Goal: Find specific page/section

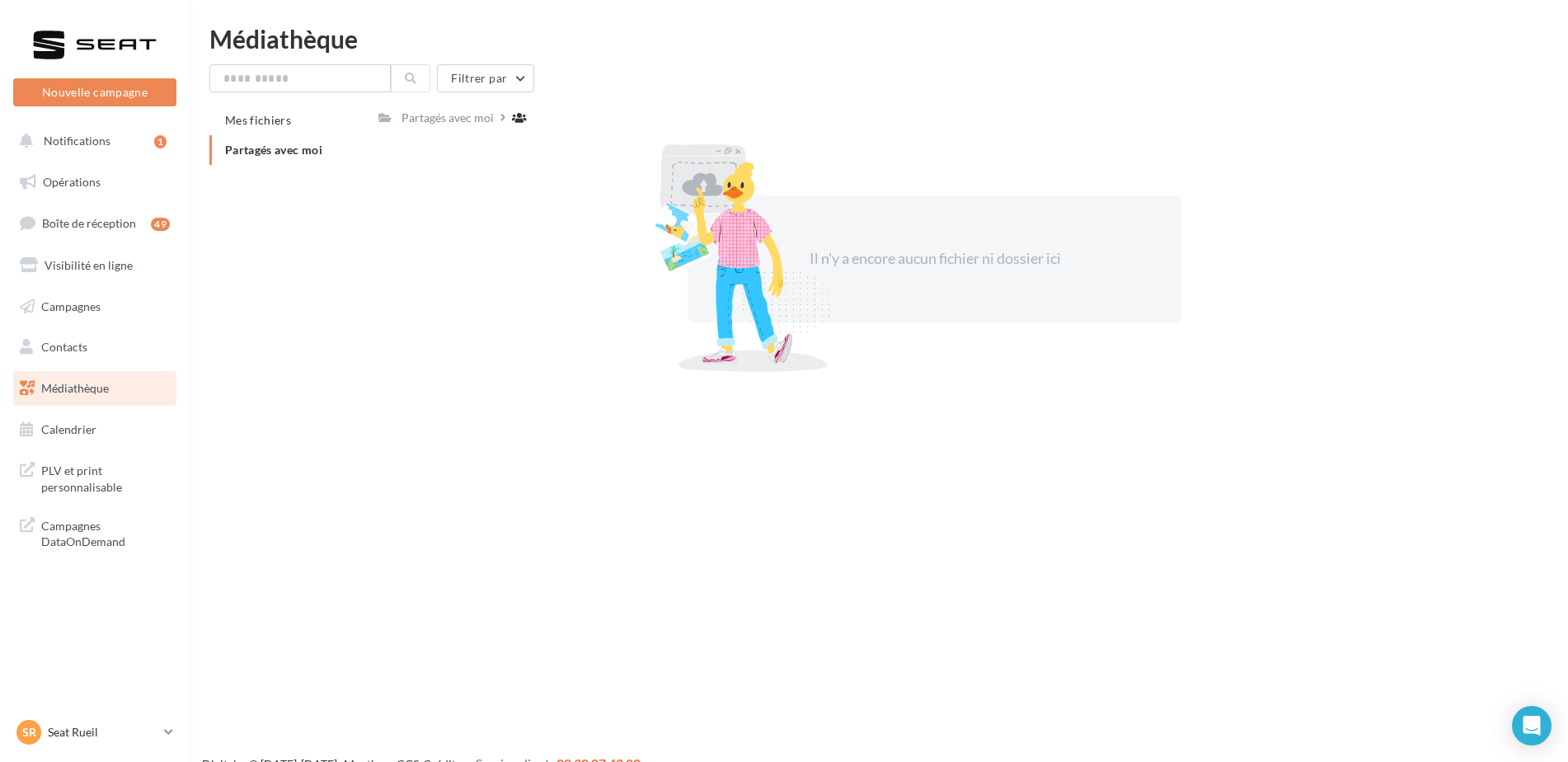
click at [82, 393] on span "Médiathèque" at bounding box center [75, 387] width 68 height 14
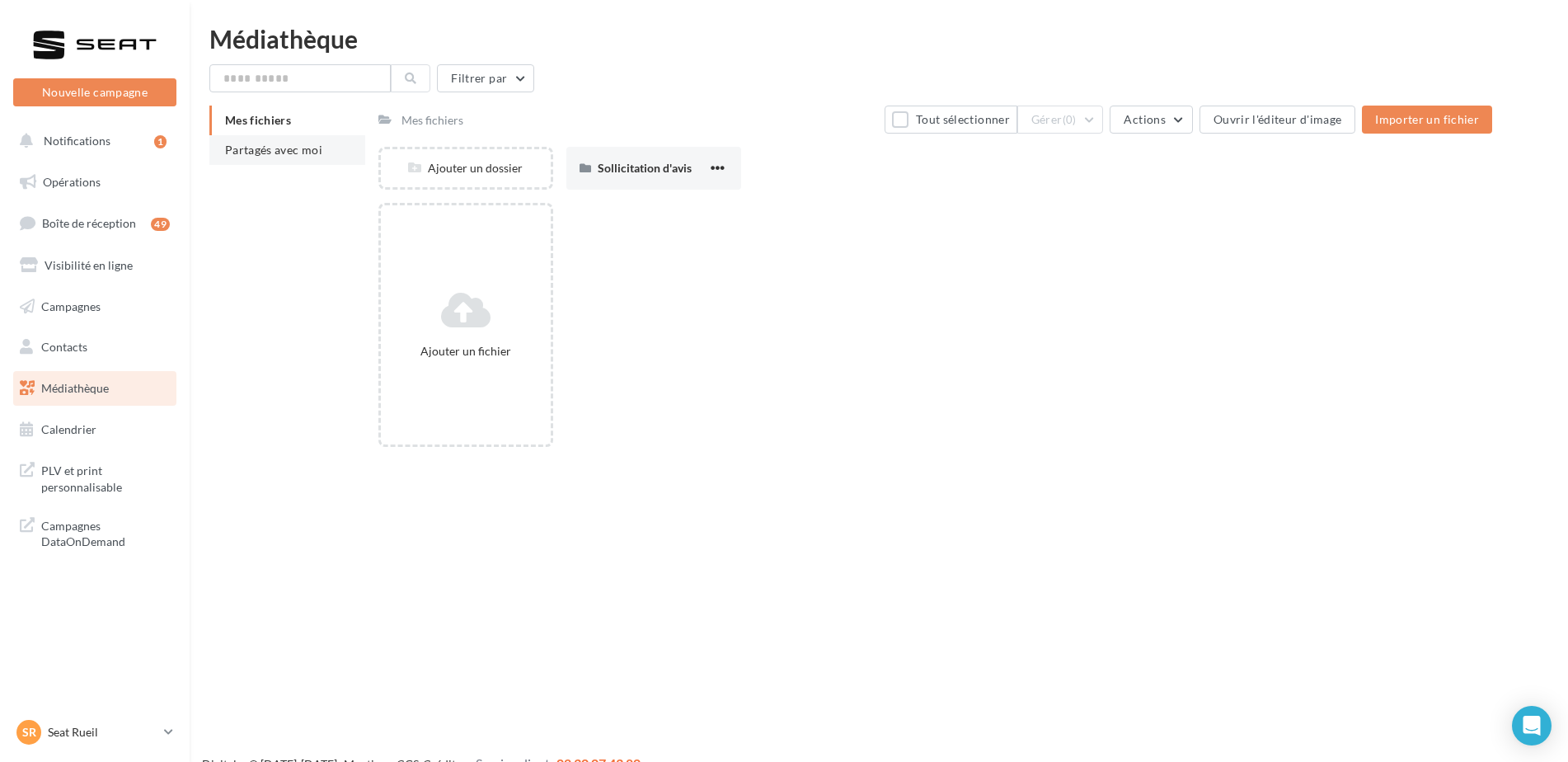
click at [292, 152] on span "Partagés avec moi" at bounding box center [274, 149] width 97 height 14
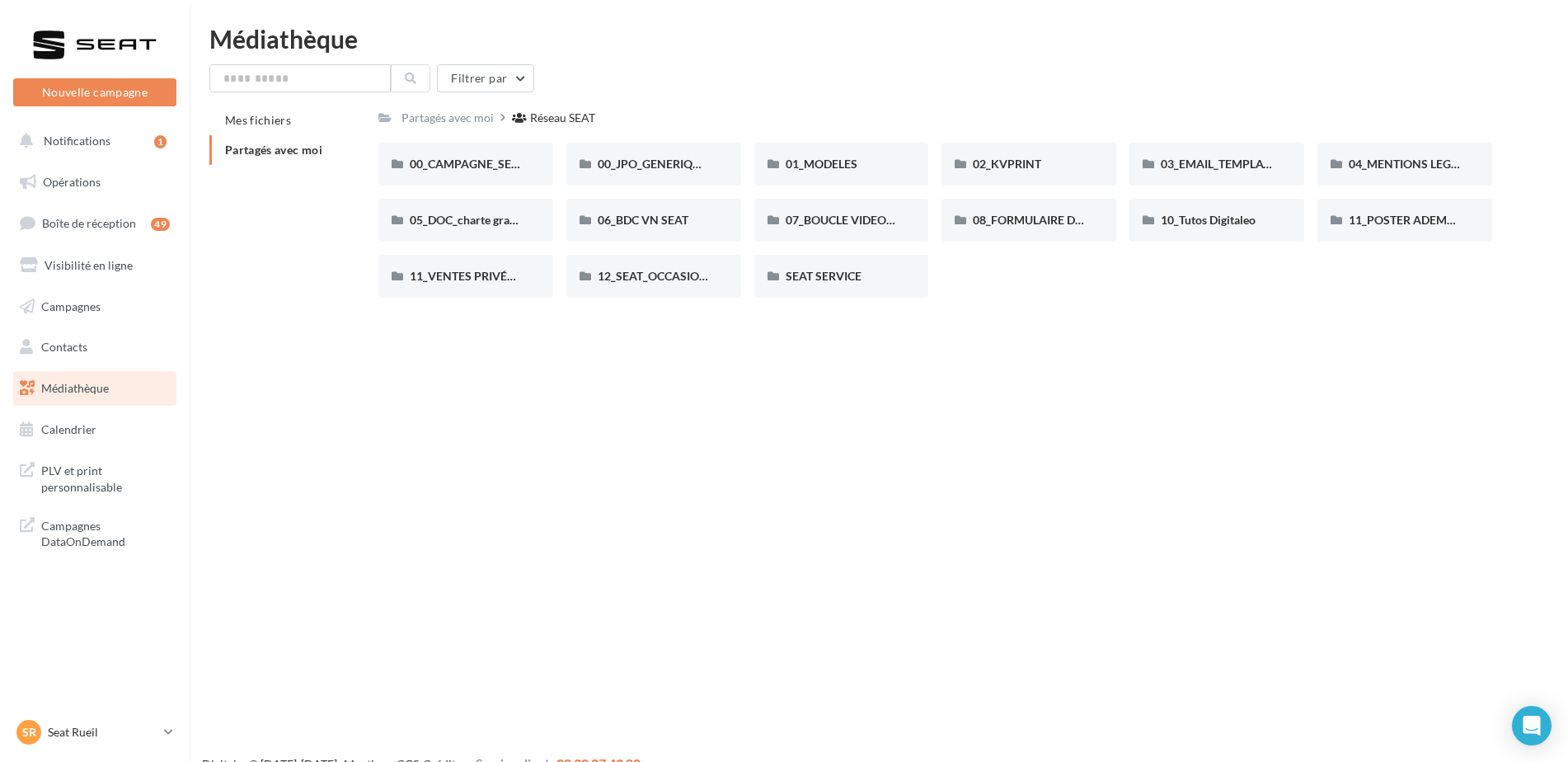
scroll to position [27, 0]
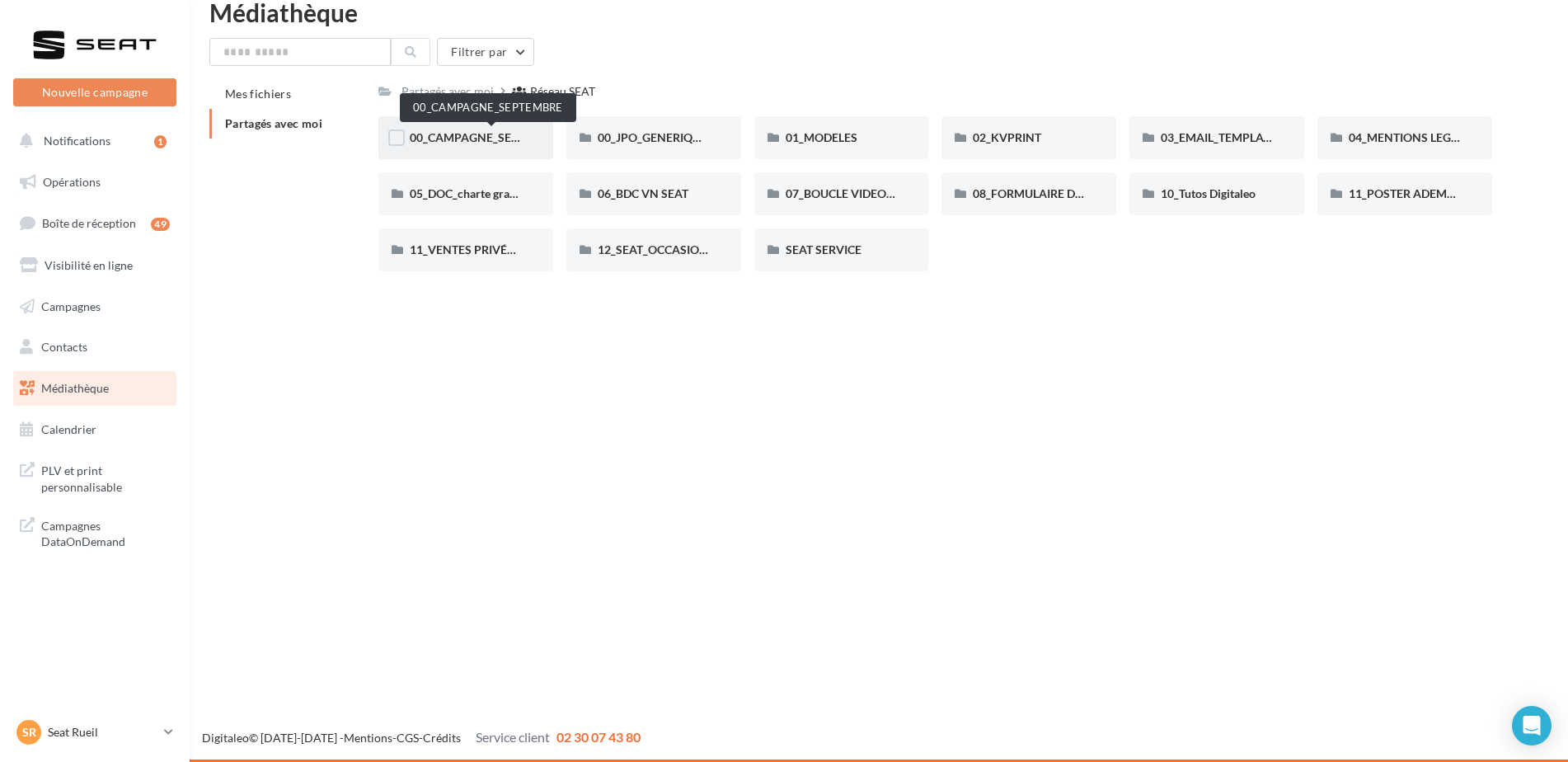
click at [462, 138] on span "00_CAMPAGNE_SEPTEMBRE" at bounding box center [487, 136] width 154 height 14
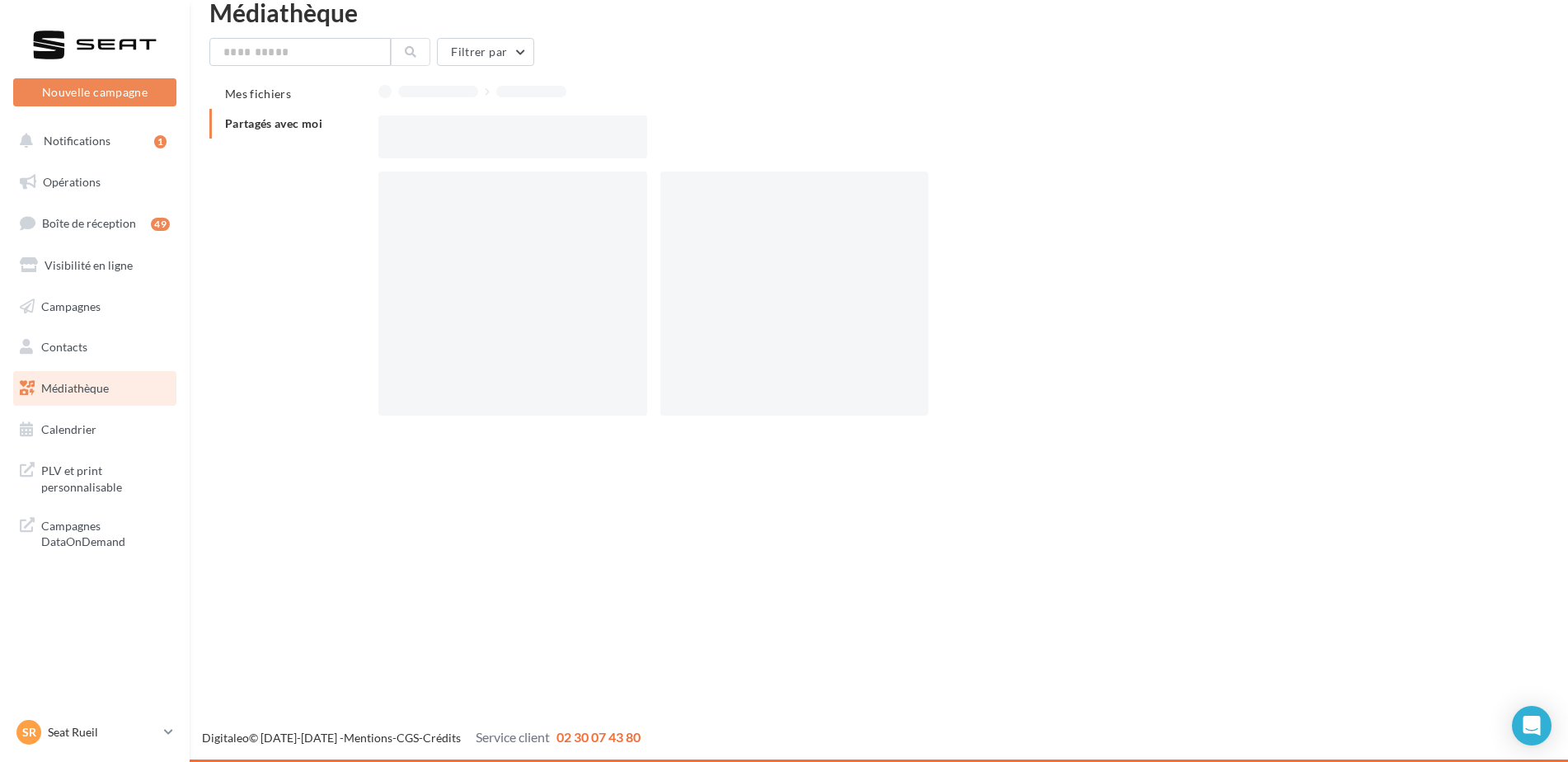
click at [462, 138] on div at bounding box center [513, 136] width 269 height 43
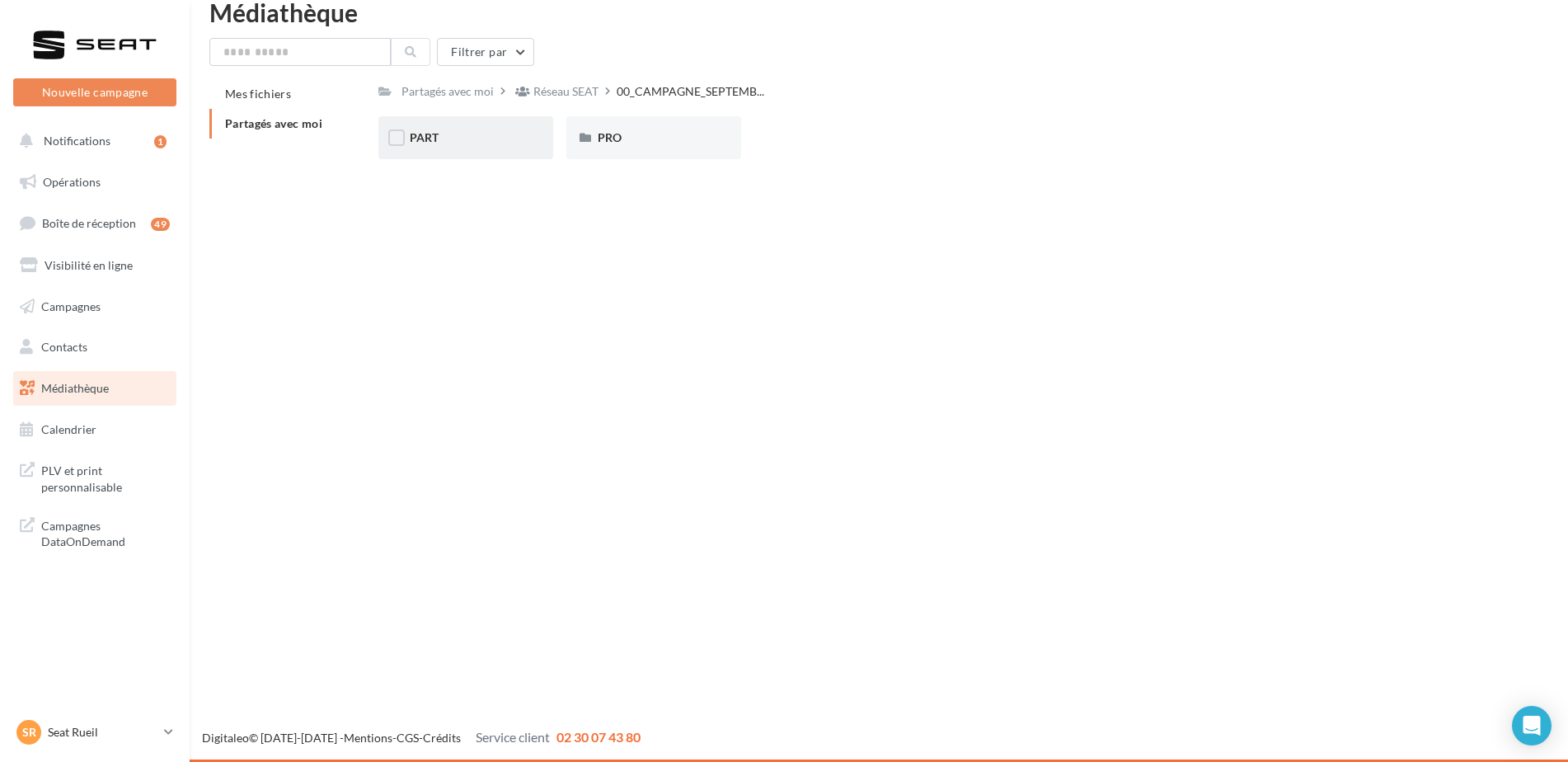
click at [449, 135] on div "PART" at bounding box center [466, 137] width 113 height 16
click at [422, 134] on span "ARONA" at bounding box center [431, 136] width 42 height 14
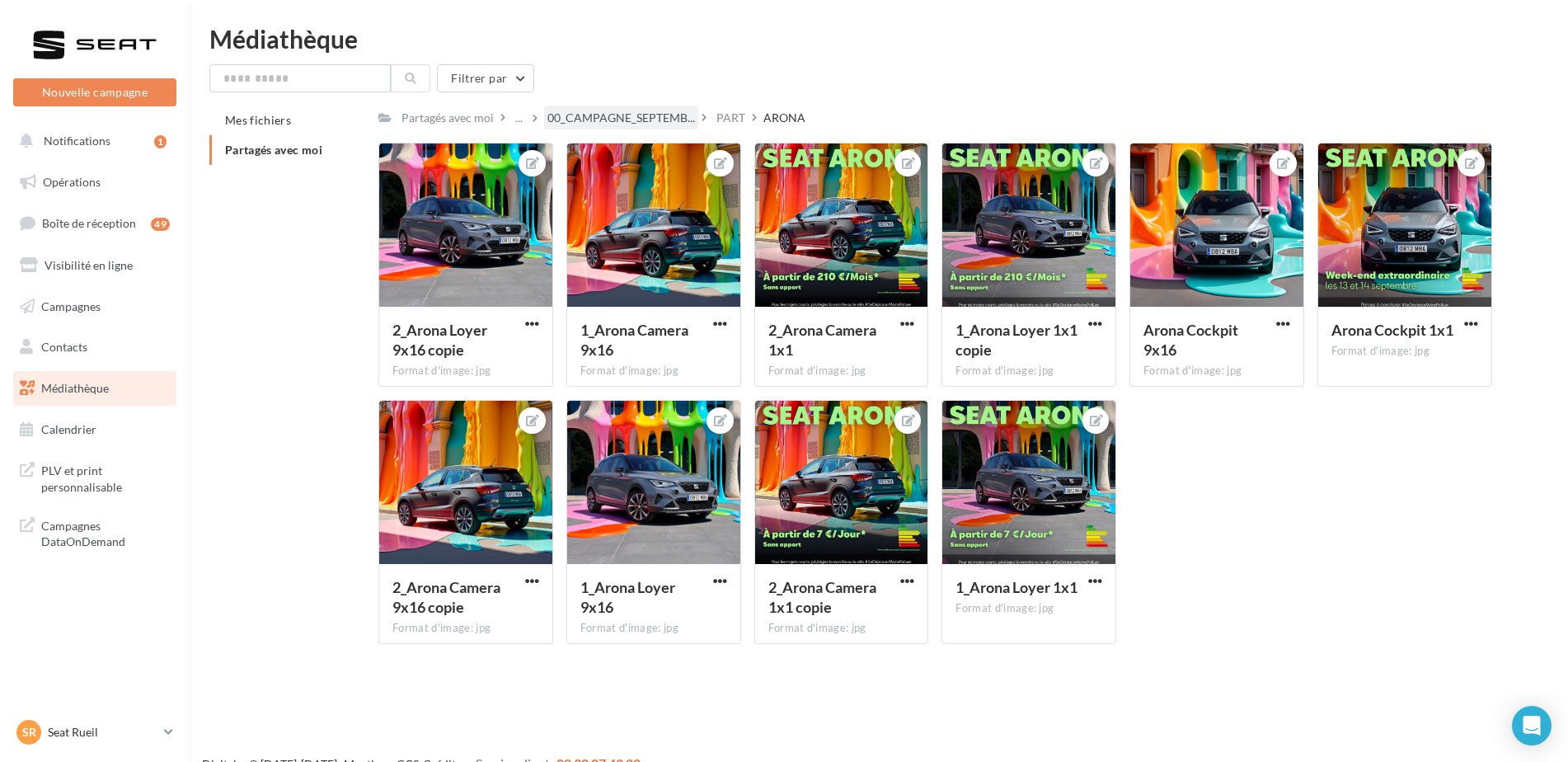
click at [609, 127] on div "00_CAMPAGNE_SEPTEMB..." at bounding box center [621, 117] width 154 height 24
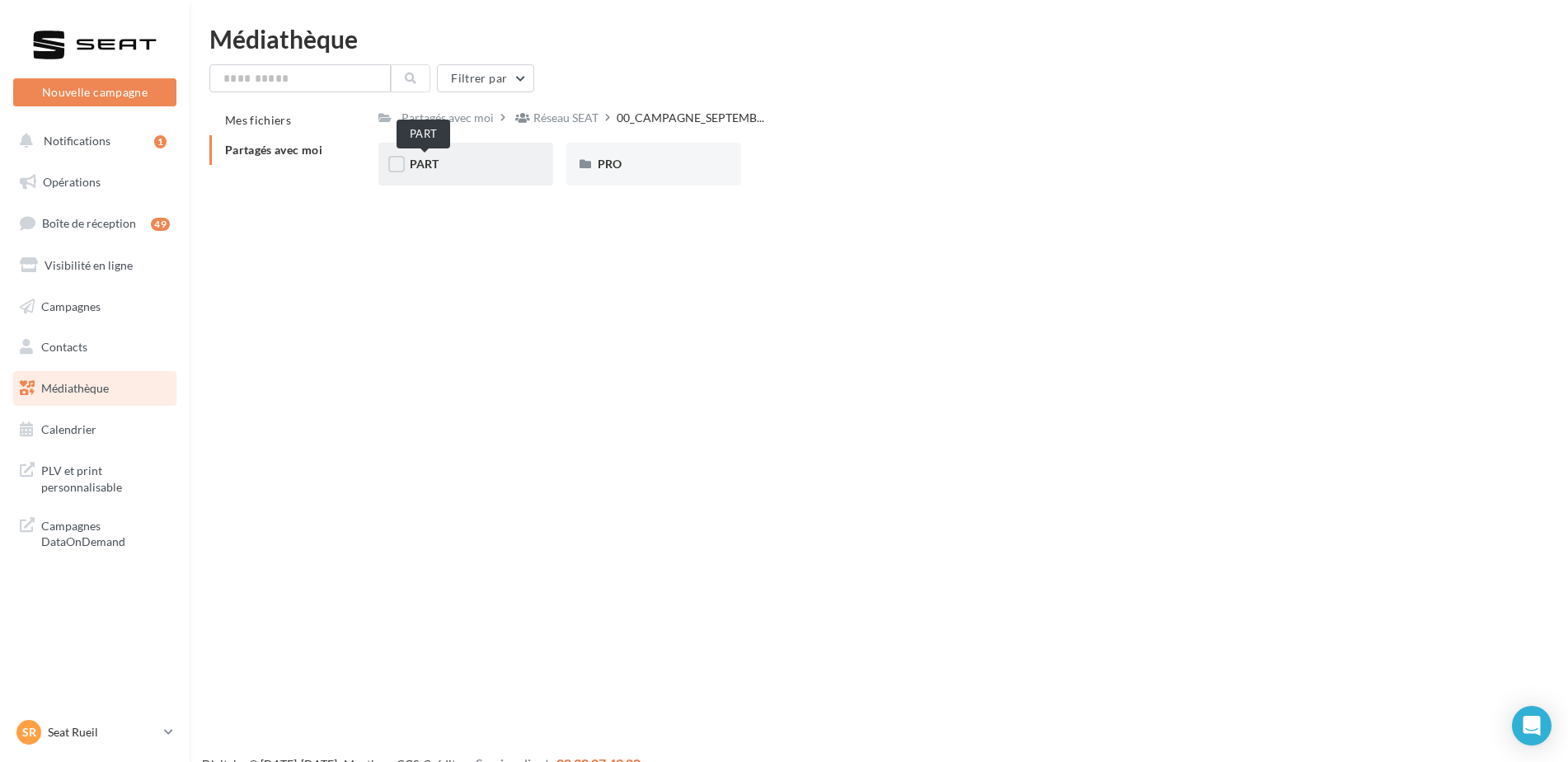
click at [410, 166] on span "PART" at bounding box center [424, 163] width 29 height 14
click at [646, 162] on div "ATECA" at bounding box center [653, 164] width 113 height 16
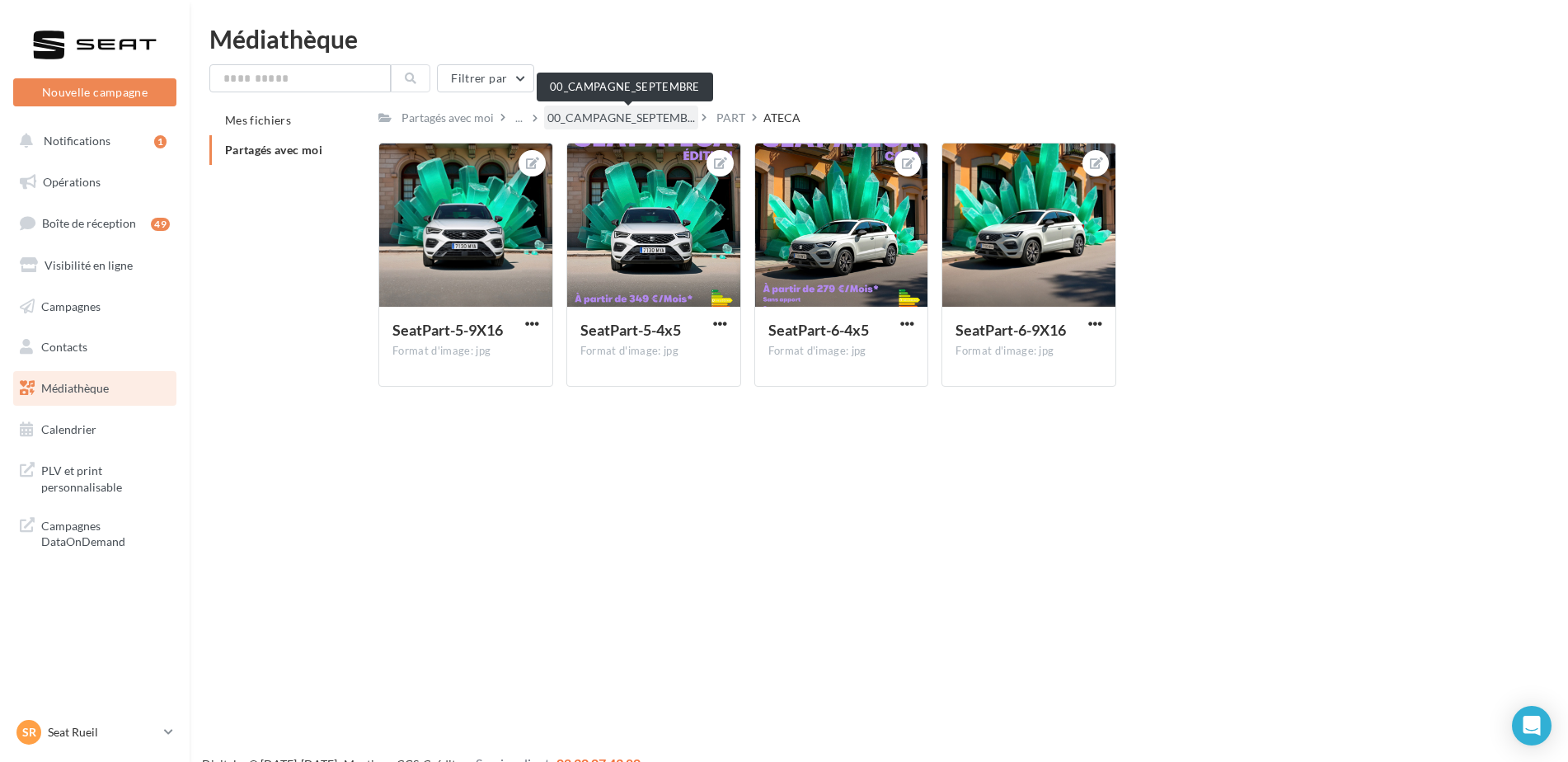
click at [614, 117] on span "00_CAMPAGNE_SEPTEMB..." at bounding box center [620, 118] width 147 height 16
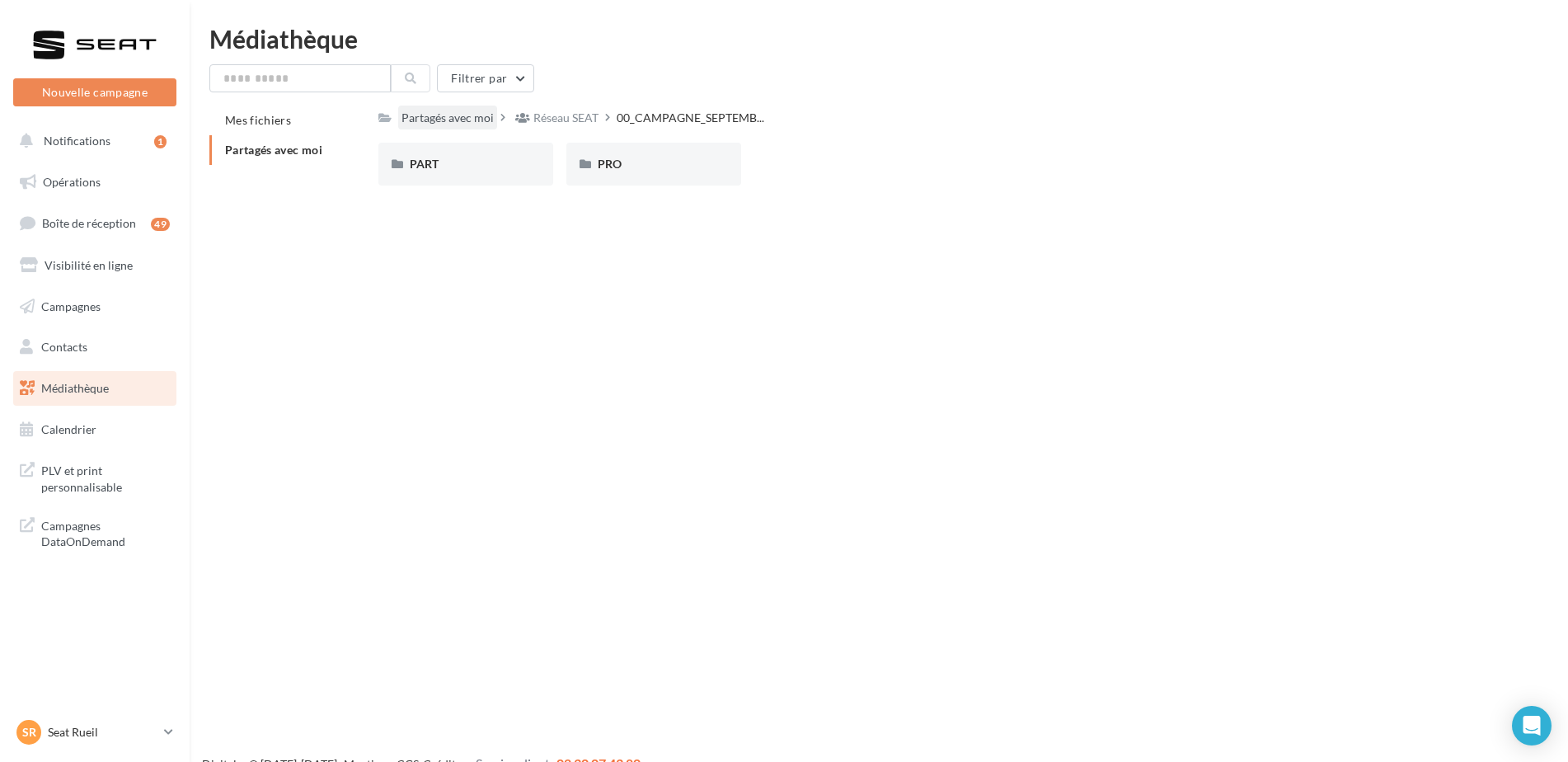
click at [458, 125] on div "Partagés avec moi" at bounding box center [447, 118] width 92 height 16
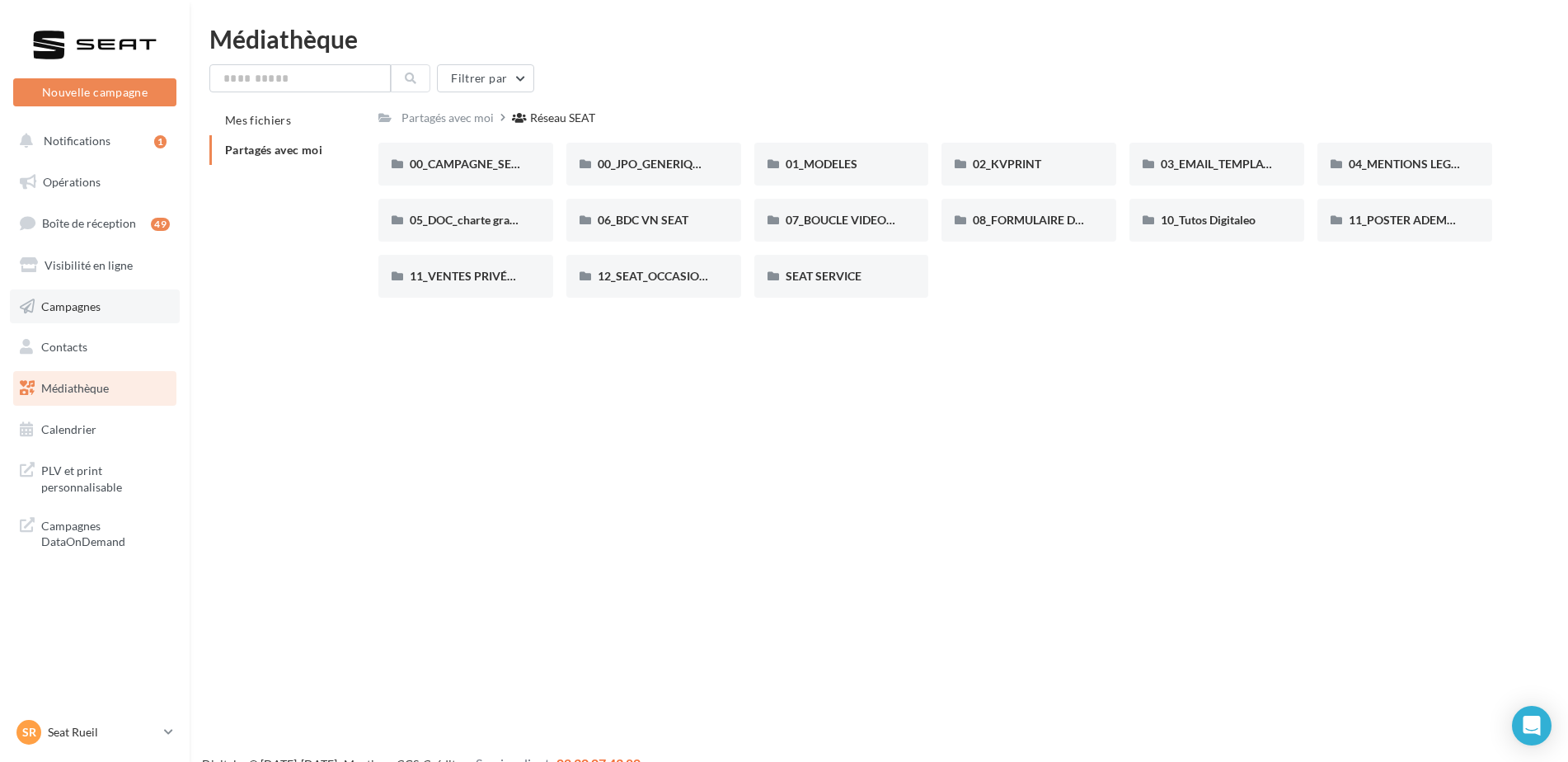
click at [77, 308] on span "Campagnes" at bounding box center [70, 305] width 59 height 14
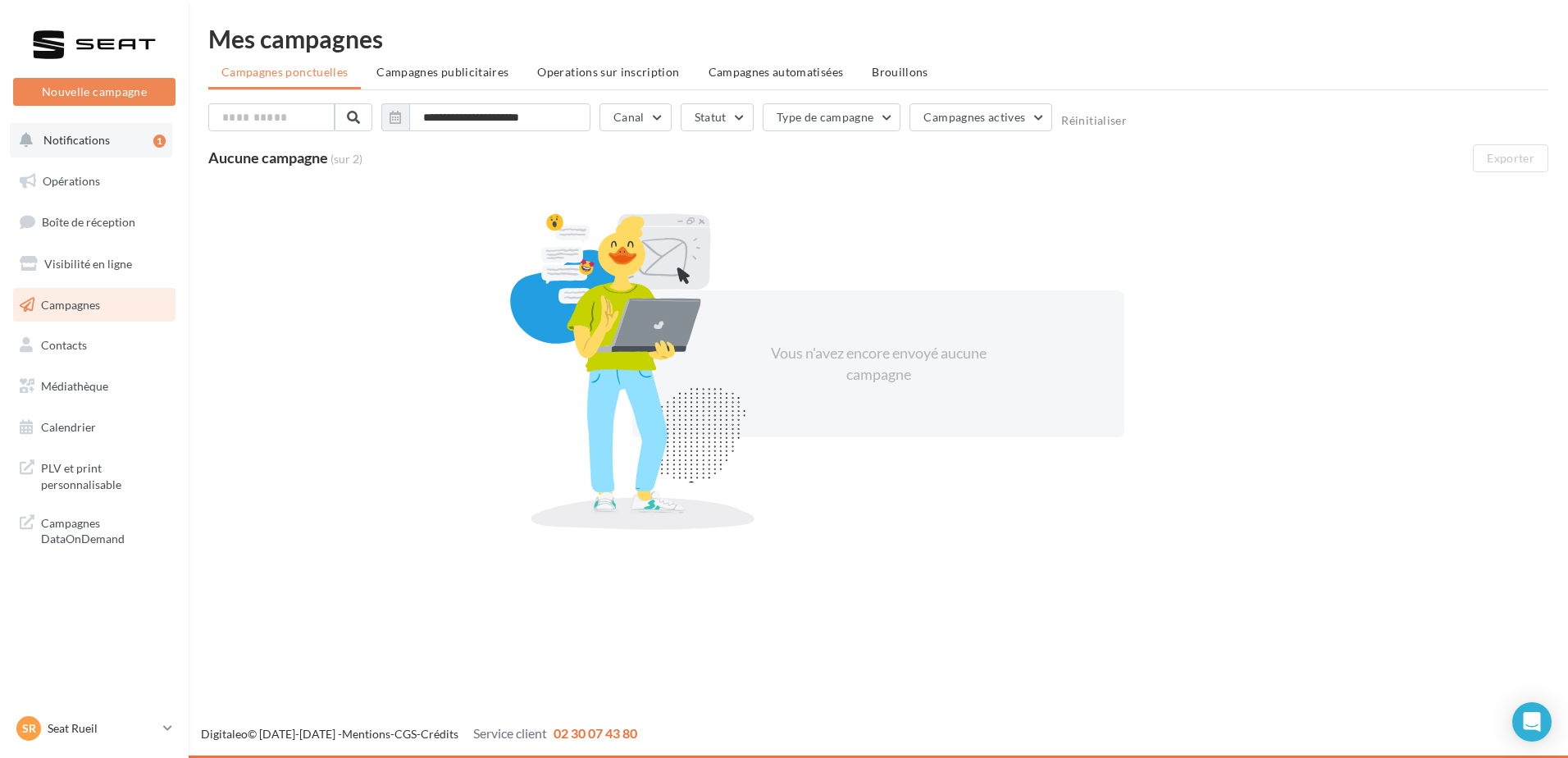
click at [71, 144] on span "Notifications" at bounding box center [76, 139] width 66 height 14
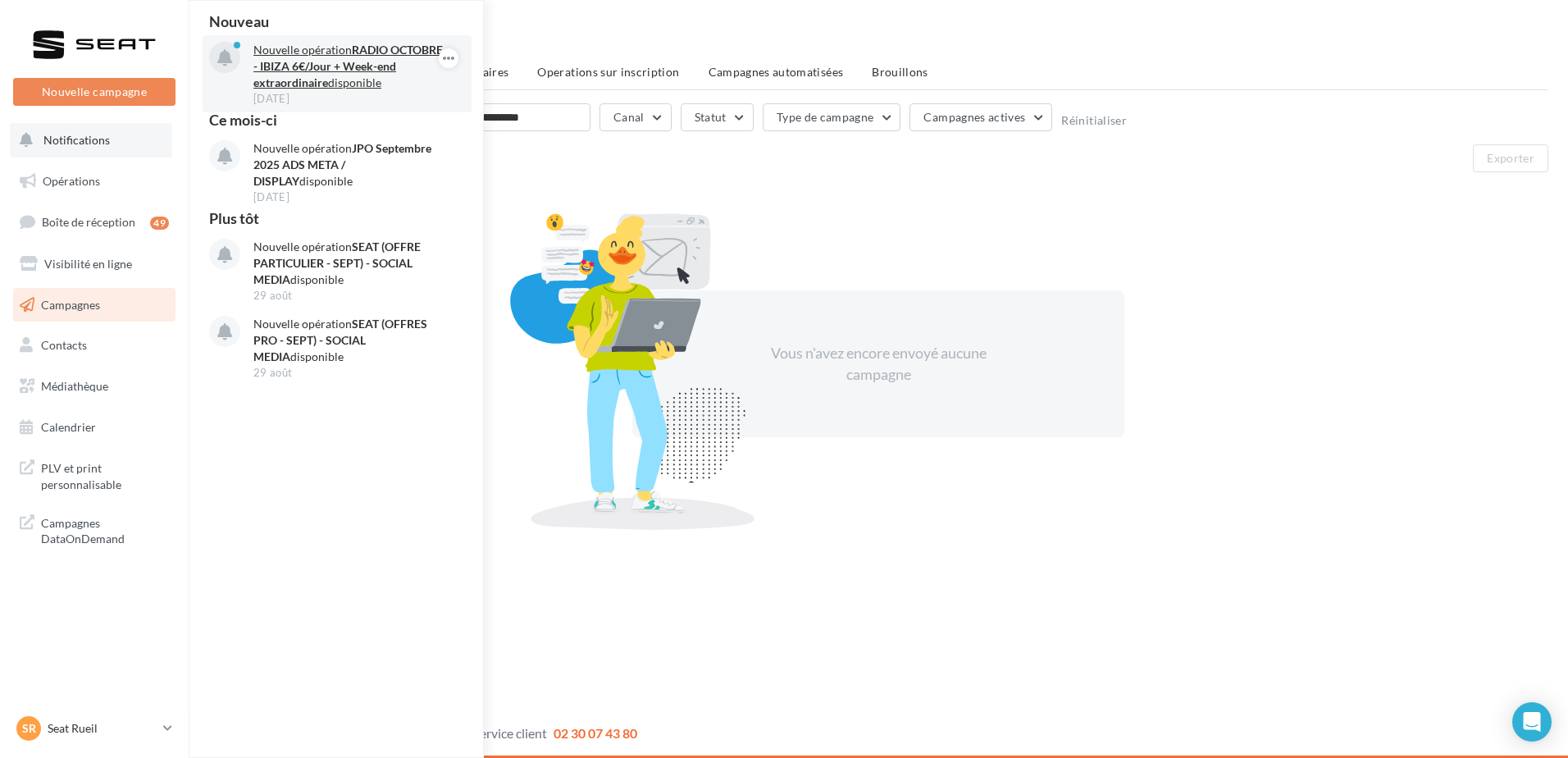
click at [283, 74] on p "Nouvelle opération RADIO OCTOBRE - IBIZA 6€/Jour + Week-end extraordinaire disp…" at bounding box center [348, 66] width 190 height 49
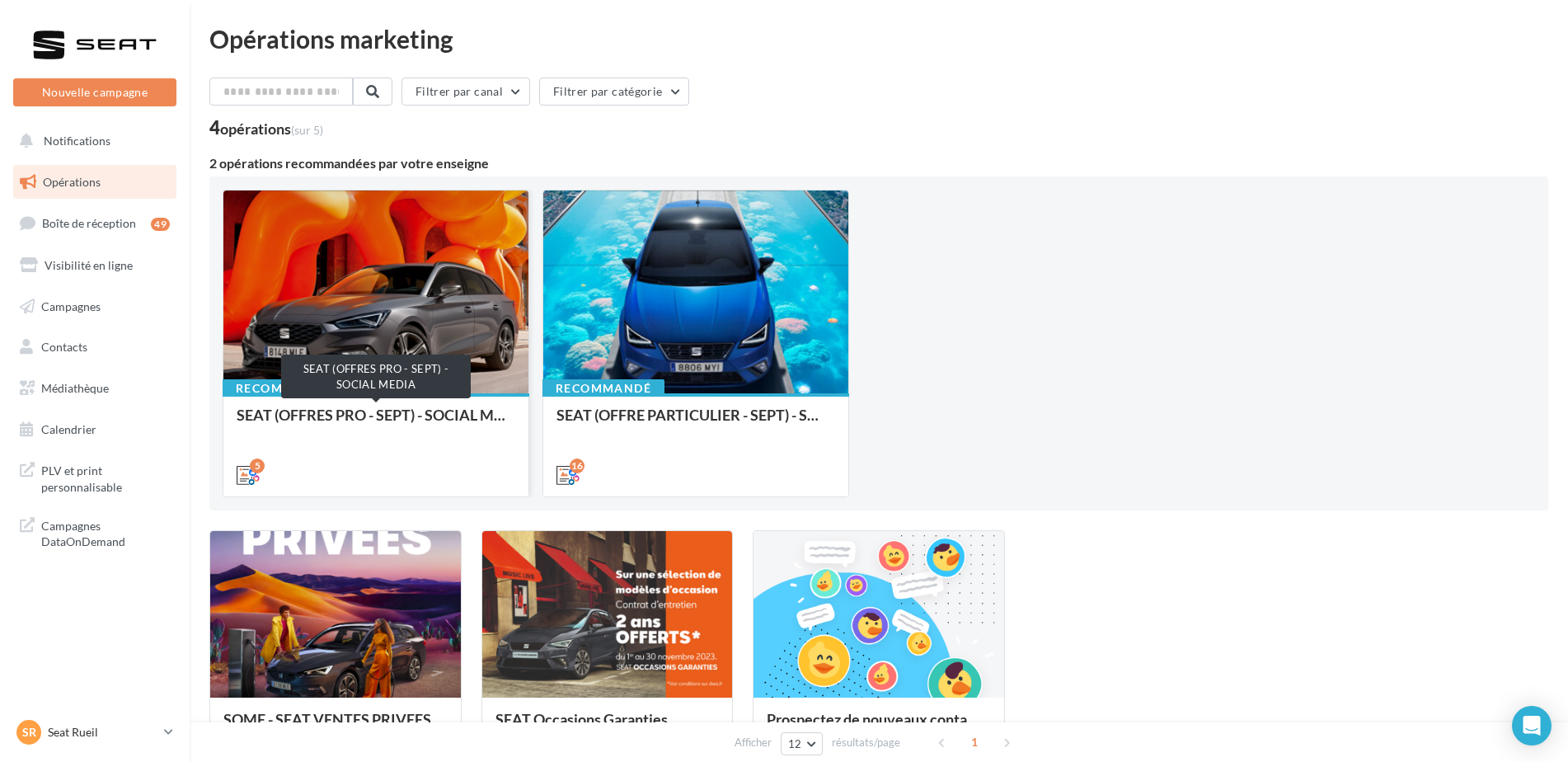
click at [460, 413] on div "SEAT (OFFRES PRO - SEPT) - SOCIAL MEDIA" at bounding box center [376, 423] width 279 height 33
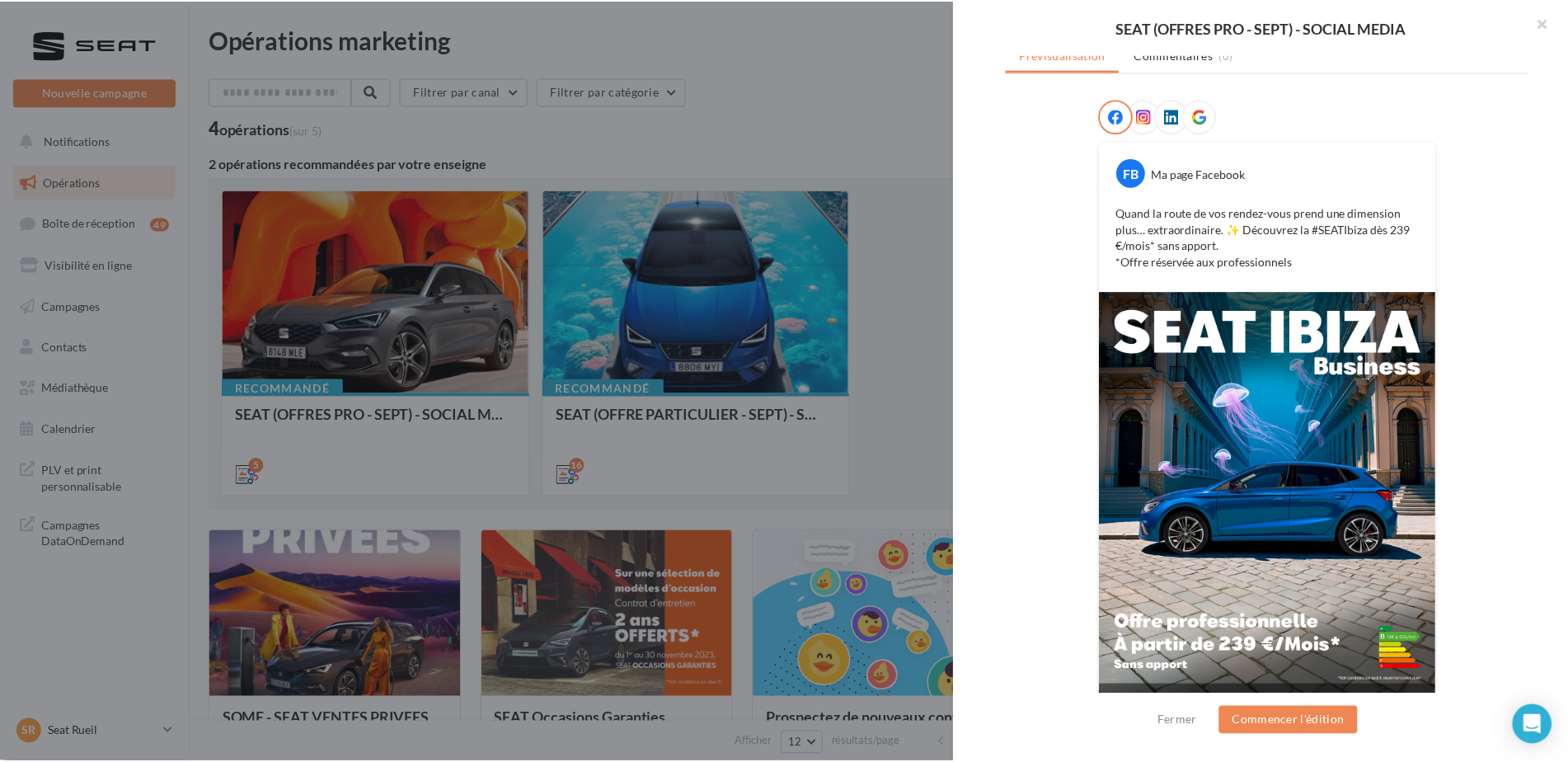
scroll to position [256, 0]
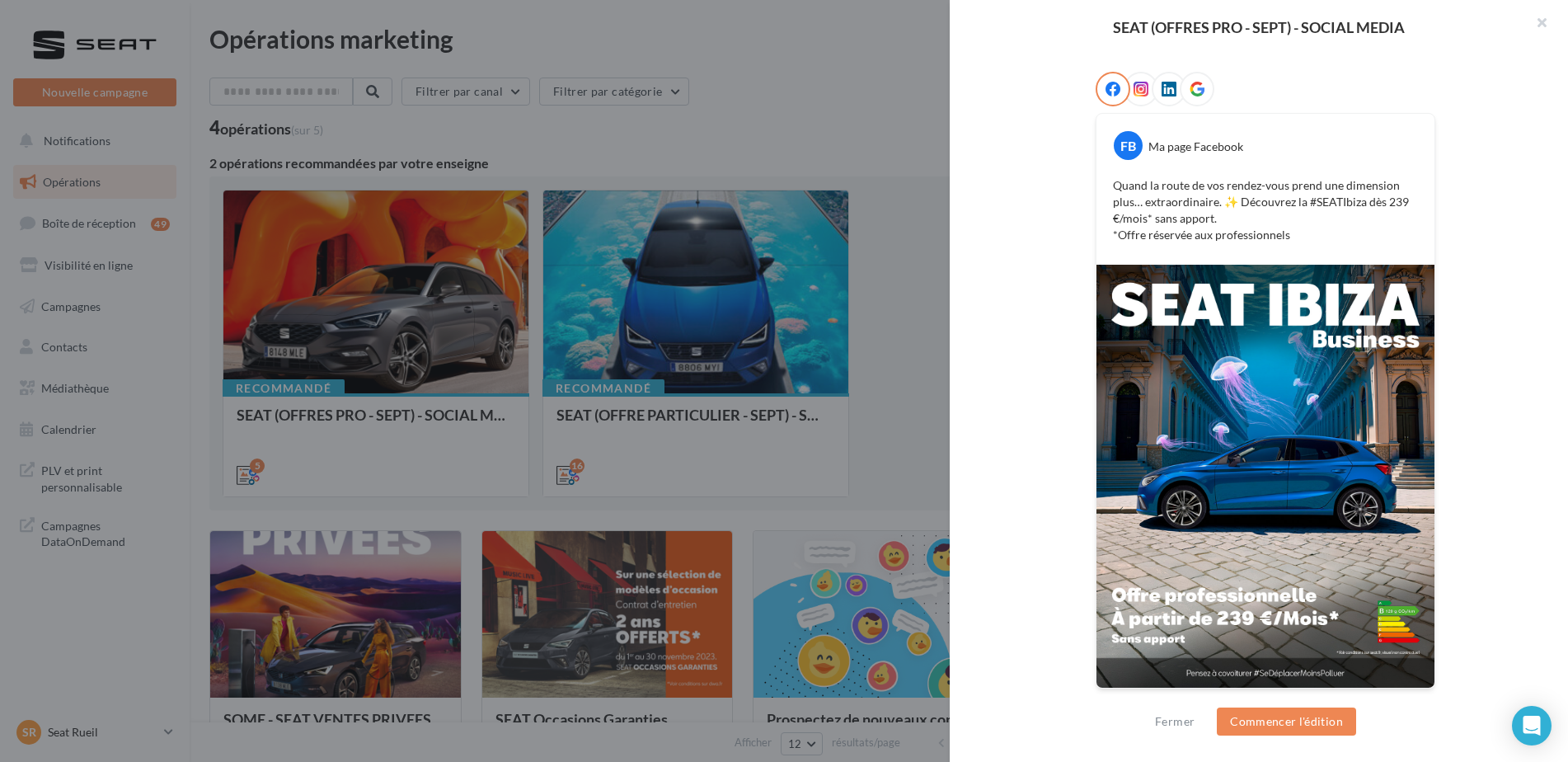
click at [838, 137] on div at bounding box center [784, 381] width 1568 height 762
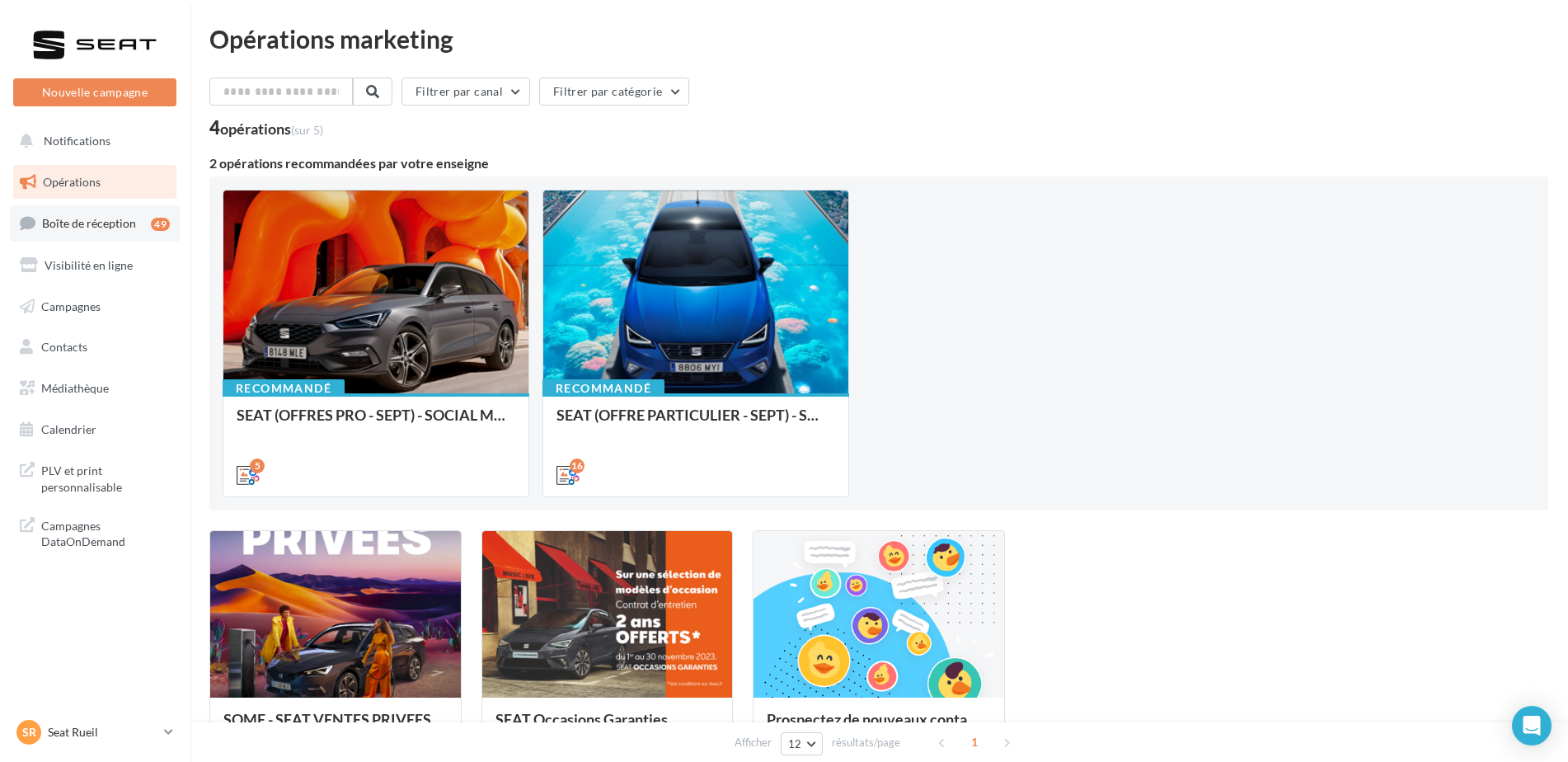
click at [105, 230] on span "Boîte de réception" at bounding box center [89, 222] width 94 height 14
